Goal: Transaction & Acquisition: Purchase product/service

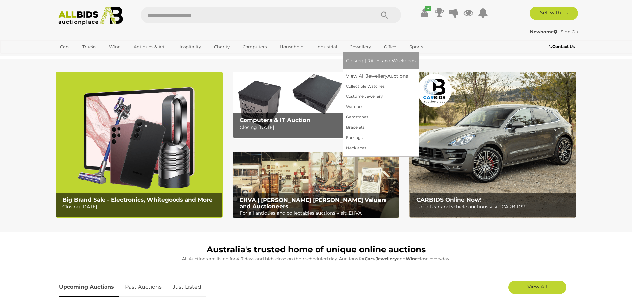
click at [362, 46] on link "Jewellery" at bounding box center [360, 46] width 29 height 11
click at [353, 104] on link "Watches" at bounding box center [381, 107] width 70 height 10
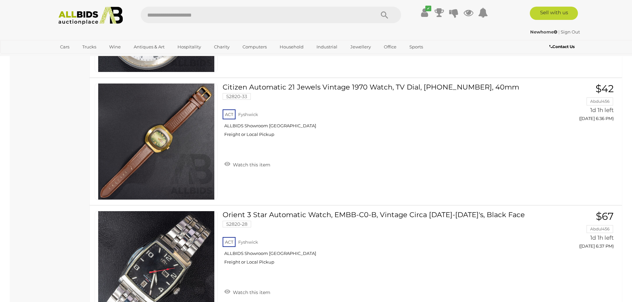
scroll to position [1050, 0]
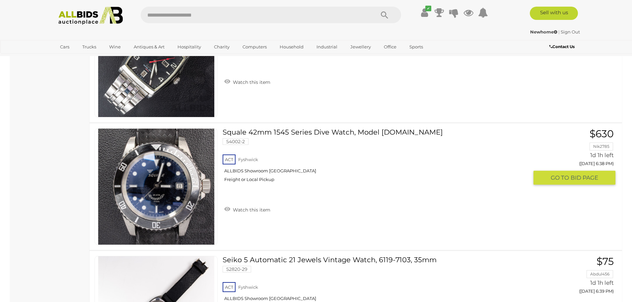
click at [164, 175] on link at bounding box center [155, 186] width 123 height 117
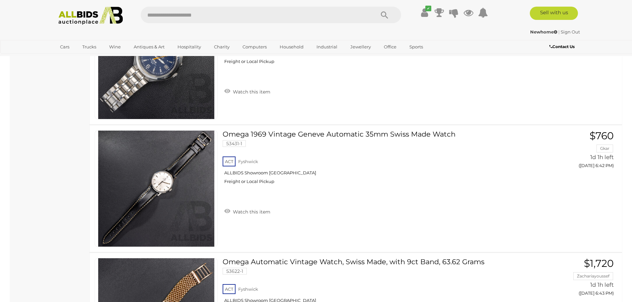
scroll to position [1348, 0]
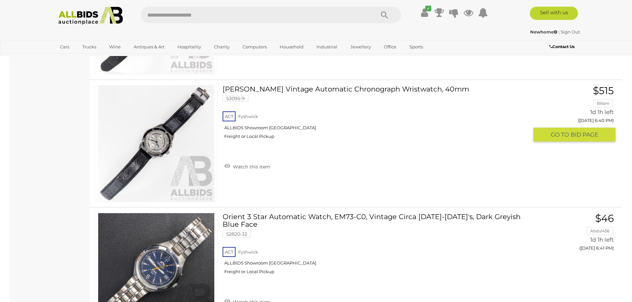
click at [157, 139] on link at bounding box center [155, 143] width 123 height 117
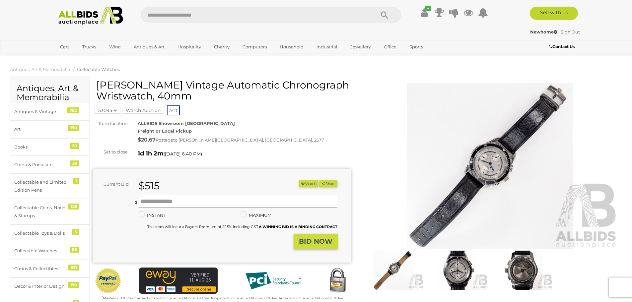
click at [492, 157] on img at bounding box center [490, 166] width 258 height 166
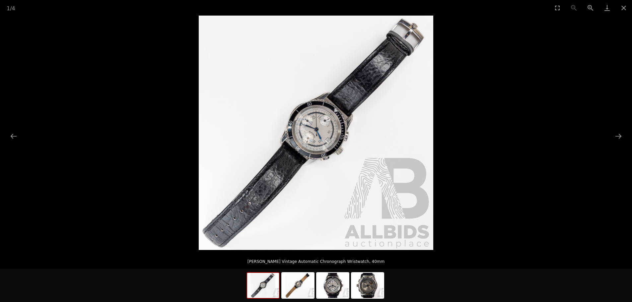
click at [324, 129] on img at bounding box center [316, 133] width 234 height 234
click at [323, 129] on img at bounding box center [316, 133] width 234 height 234
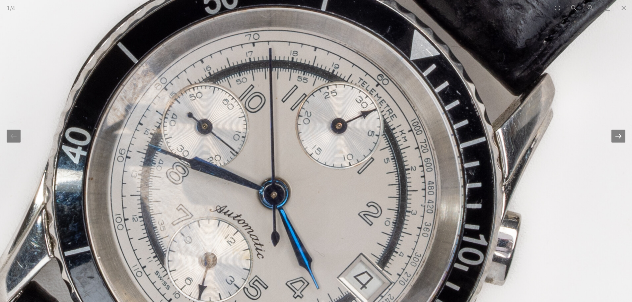
click at [620, 136] on button "Next slide" at bounding box center [618, 136] width 14 height 13
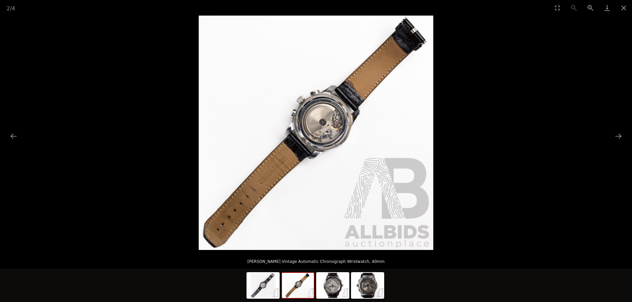
click at [310, 122] on img at bounding box center [316, 133] width 234 height 234
click at [325, 126] on img at bounding box center [316, 133] width 234 height 234
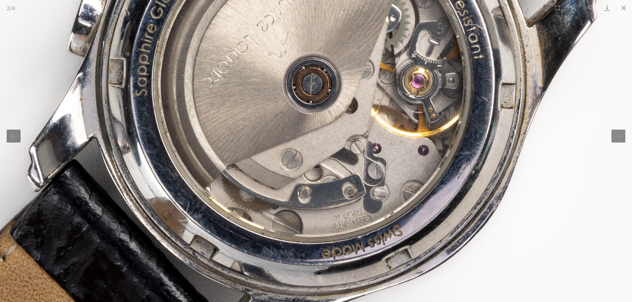
drag, startPoint x: 311, startPoint y: 51, endPoint x: 314, endPoint y: -24, distance: 74.7
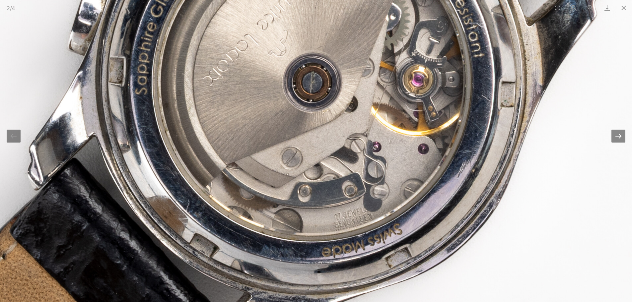
click at [617, 134] on button "Next slide" at bounding box center [618, 136] width 14 height 13
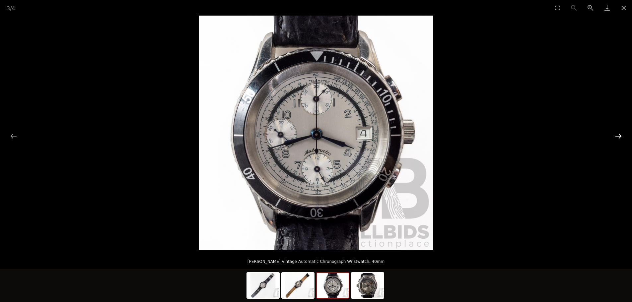
click at [617, 134] on button "Next slide" at bounding box center [618, 136] width 14 height 13
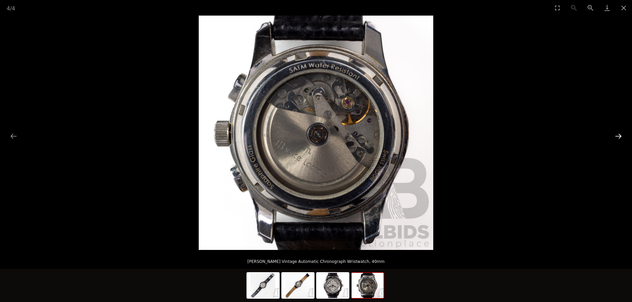
click at [617, 134] on button "Next slide" at bounding box center [618, 136] width 14 height 13
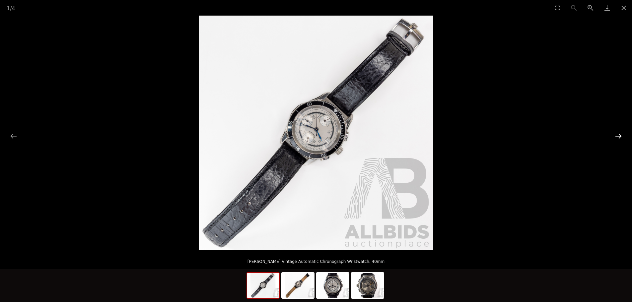
click at [617, 134] on button "Next slide" at bounding box center [618, 136] width 14 height 13
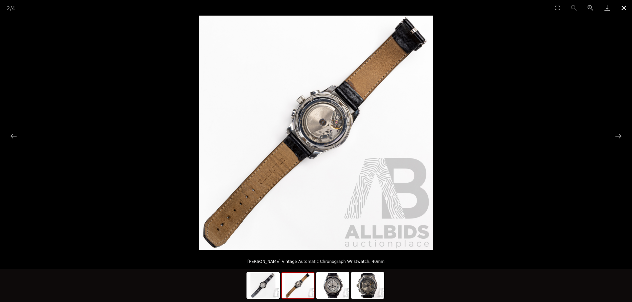
click at [623, 7] on button "Close gallery" at bounding box center [623, 8] width 17 height 16
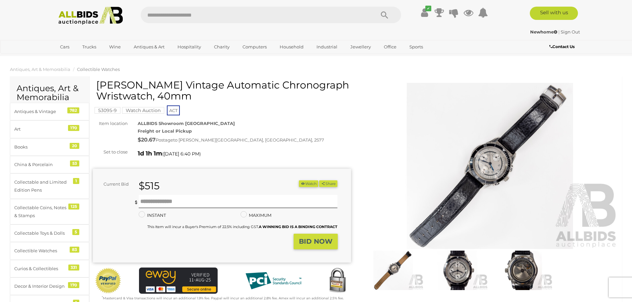
scroll to position [210, 0]
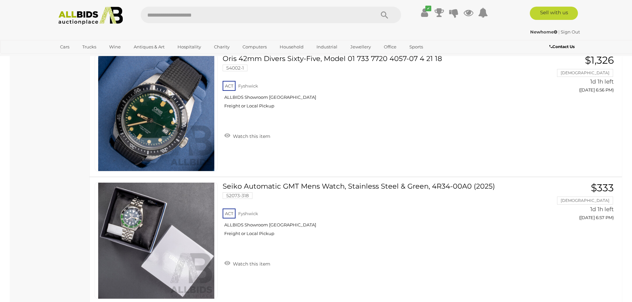
scroll to position [3034, 0]
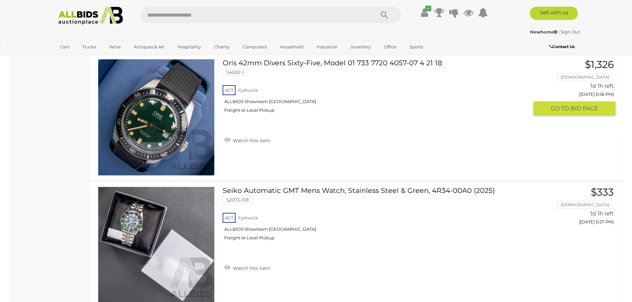
click at [157, 107] on link at bounding box center [155, 117] width 123 height 117
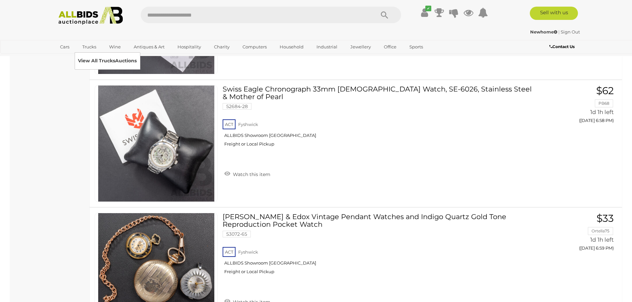
scroll to position [3053, 0]
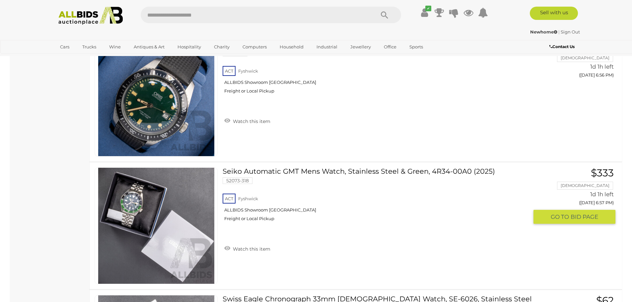
click at [134, 201] on link at bounding box center [155, 225] width 123 height 117
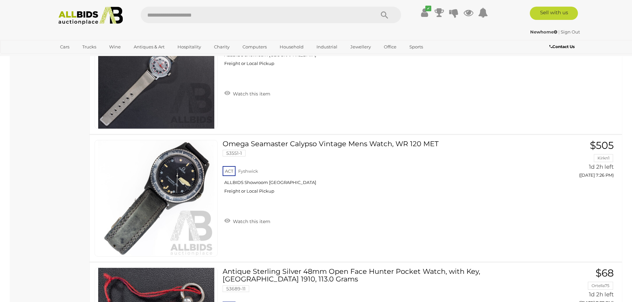
scroll to position [6506, 0]
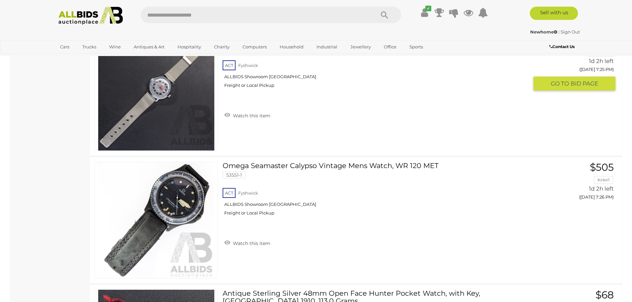
click at [150, 97] on img at bounding box center [156, 92] width 116 height 116
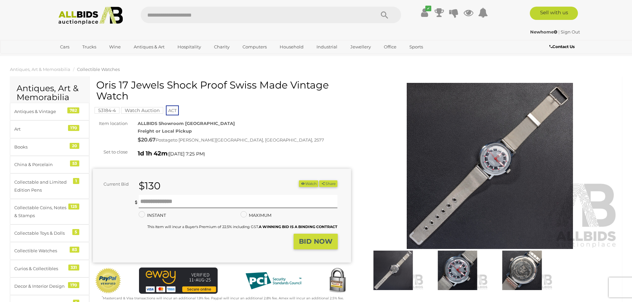
click at [497, 157] on img at bounding box center [490, 166] width 258 height 166
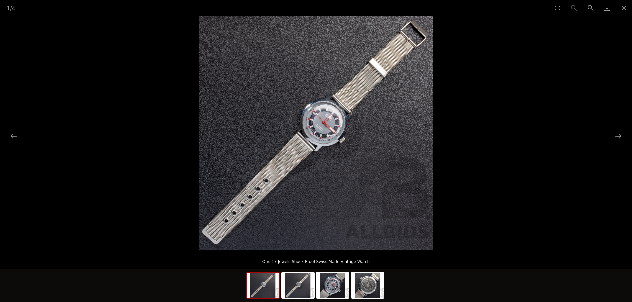
click at [335, 127] on img at bounding box center [316, 133] width 234 height 234
click at [329, 125] on img at bounding box center [316, 133] width 234 height 234
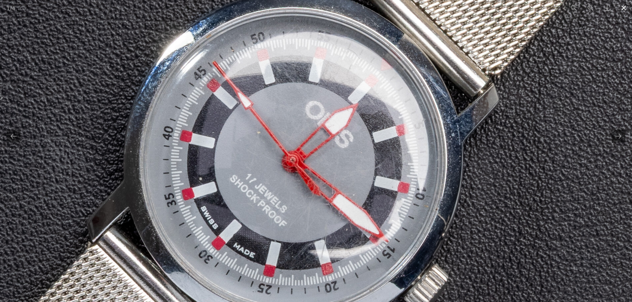
click at [626, 5] on button "Close gallery" at bounding box center [623, 8] width 17 height 16
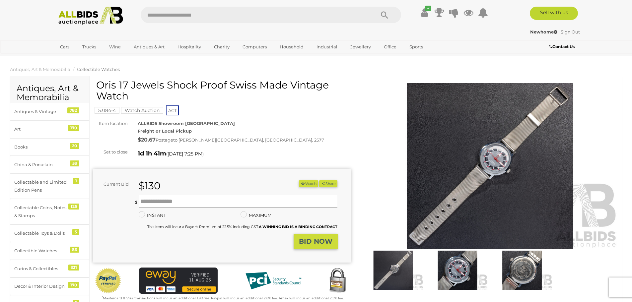
scroll to position [210, 0]
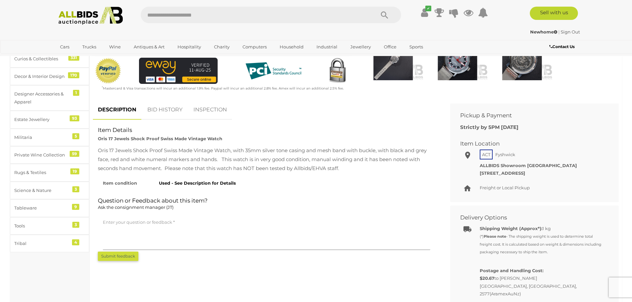
click at [162, 108] on link "BID HISTORY" at bounding box center [164, 110] width 45 height 20
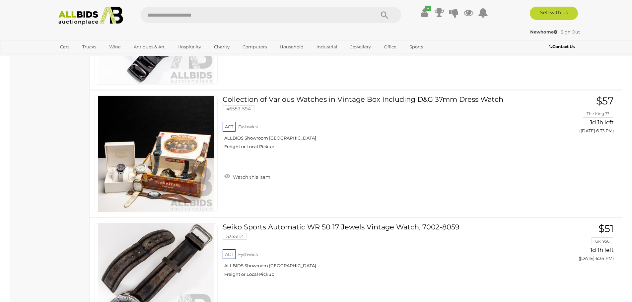
scroll to position [6500, 0]
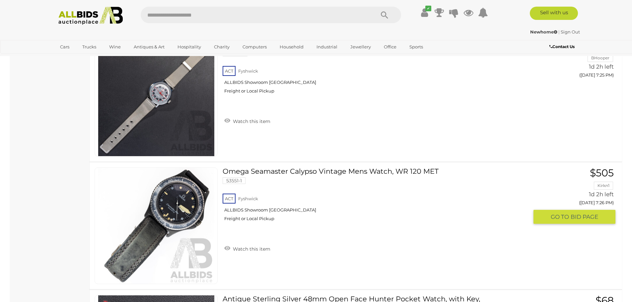
click at [169, 204] on link at bounding box center [155, 225] width 123 height 117
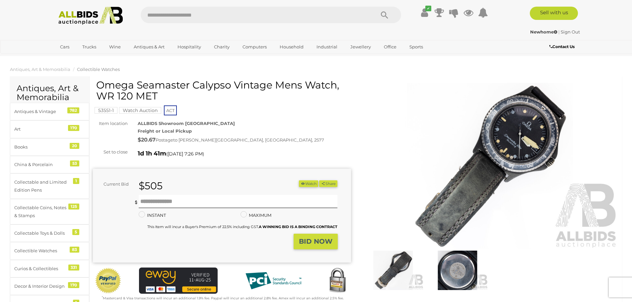
click at [523, 130] on img at bounding box center [490, 166] width 258 height 166
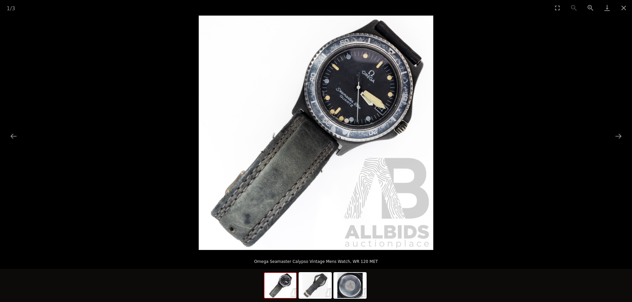
click at [354, 97] on img at bounding box center [316, 133] width 234 height 234
click at [353, 84] on img at bounding box center [316, 133] width 234 height 234
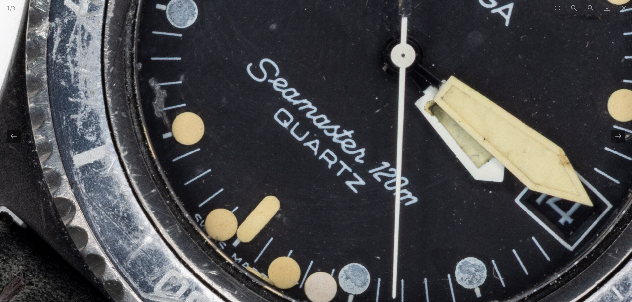
drag, startPoint x: 243, startPoint y: 191, endPoint x: 255, endPoint y: 86, distance: 105.5
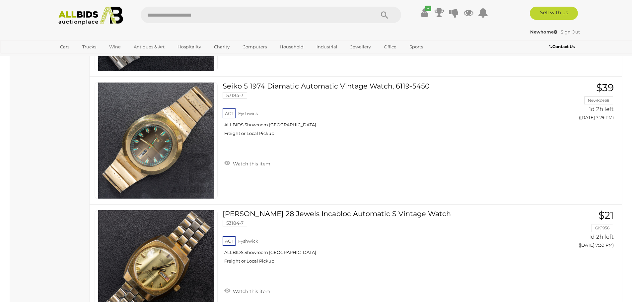
scroll to position [7178, 0]
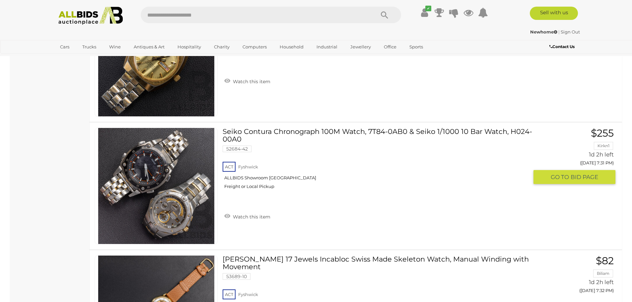
click at [165, 166] on link at bounding box center [155, 186] width 123 height 117
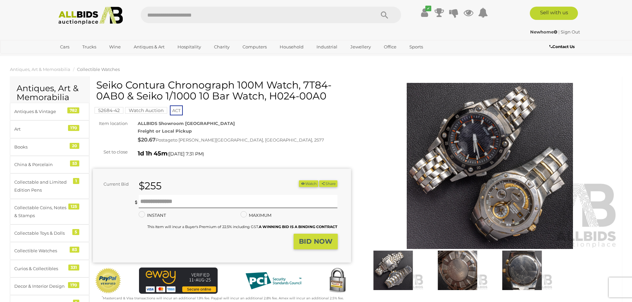
click at [473, 166] on img at bounding box center [490, 166] width 258 height 166
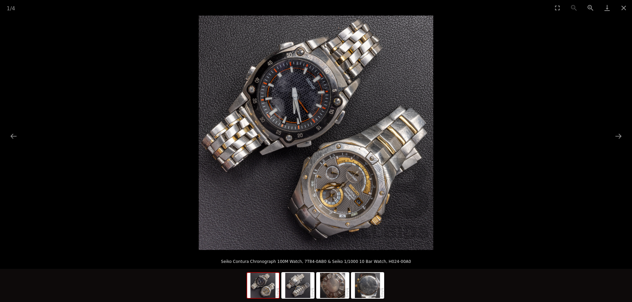
click at [287, 160] on img at bounding box center [316, 133] width 234 height 234
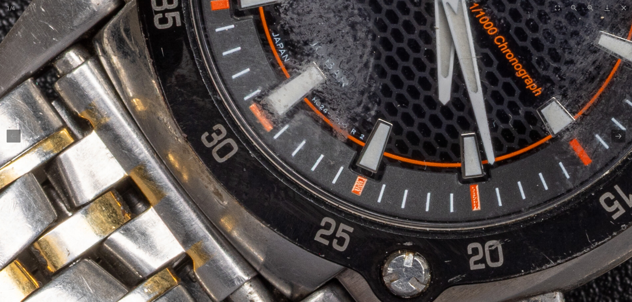
drag, startPoint x: 229, startPoint y: 82, endPoint x: 333, endPoint y: 293, distance: 235.3
click at [333, 293] on img at bounding box center [597, 236] width 1655 height 1655
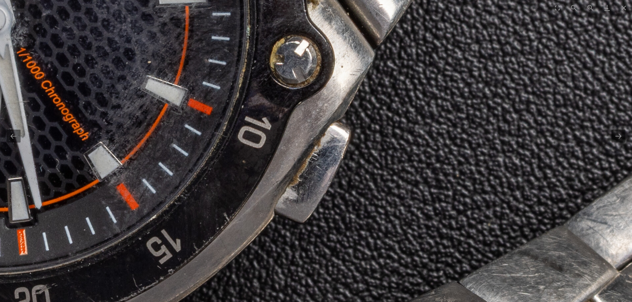
drag, startPoint x: 552, startPoint y: 92, endPoint x: 36, endPoint y: -17, distance: 527.1
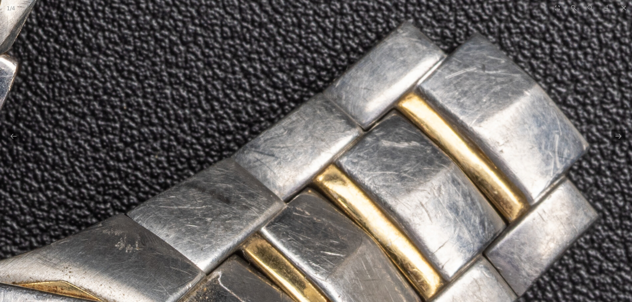
drag, startPoint x: 412, startPoint y: 225, endPoint x: 506, endPoint y: 25, distance: 220.6
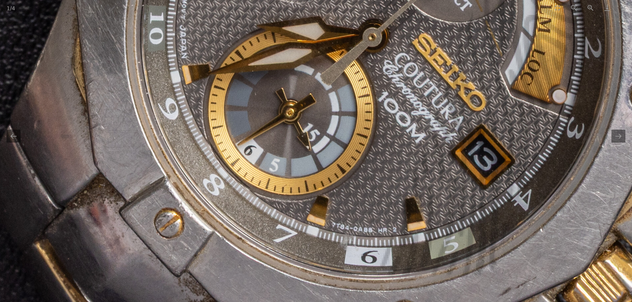
drag, startPoint x: 250, startPoint y: 69, endPoint x: 320, endPoint y: 263, distance: 206.5
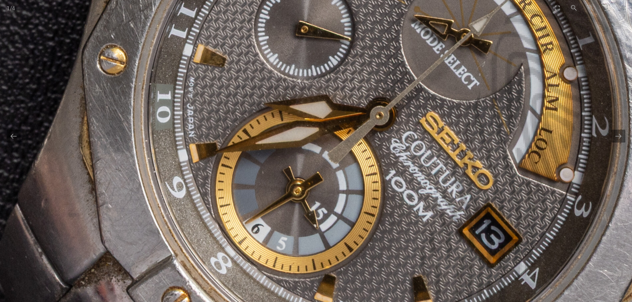
drag, startPoint x: 317, startPoint y: 79, endPoint x: 315, endPoint y: 93, distance: 14.0
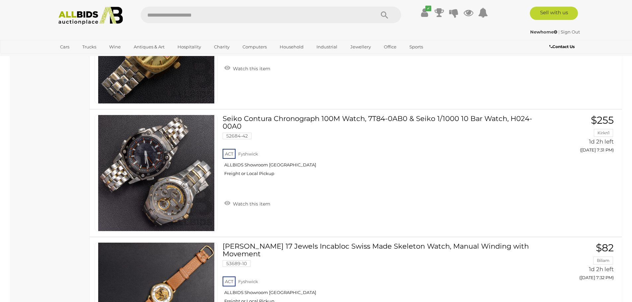
scroll to position [7178, 0]
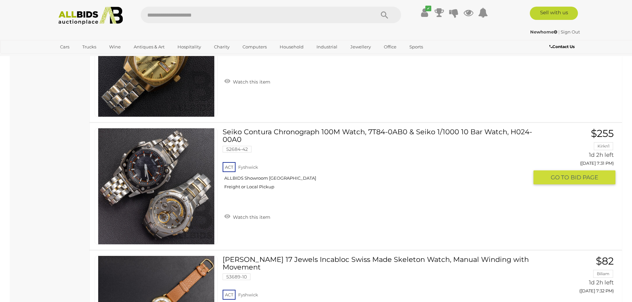
click at [151, 160] on link at bounding box center [155, 186] width 123 height 117
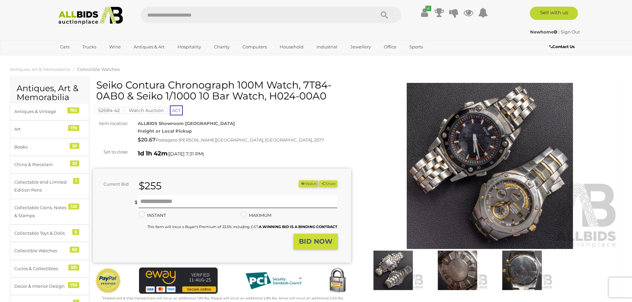
click at [473, 141] on img at bounding box center [490, 166] width 258 height 166
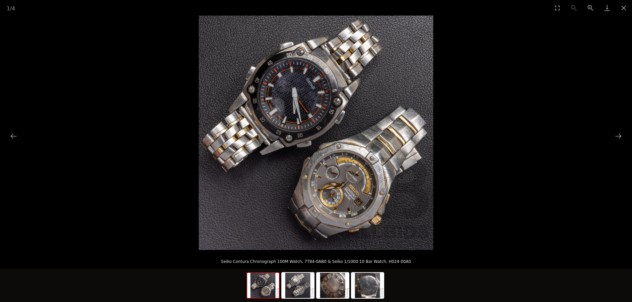
click at [296, 97] on img at bounding box center [316, 133] width 234 height 234
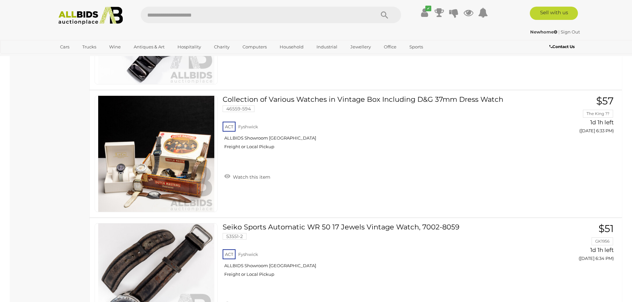
scroll to position [7266, 0]
